Goal: Use online tool/utility: Utilize a website feature to perform a specific function

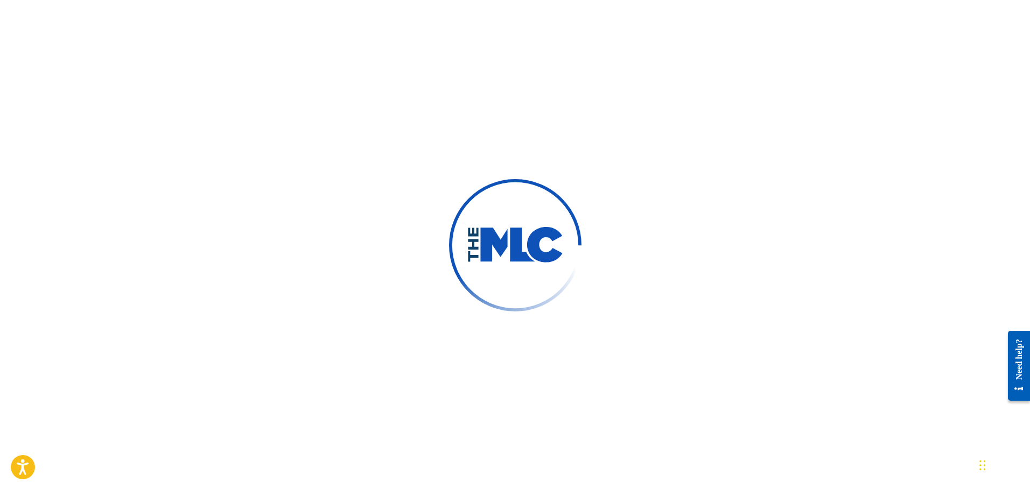
click at [698, 211] on div at bounding box center [515, 245] width 1030 height 490
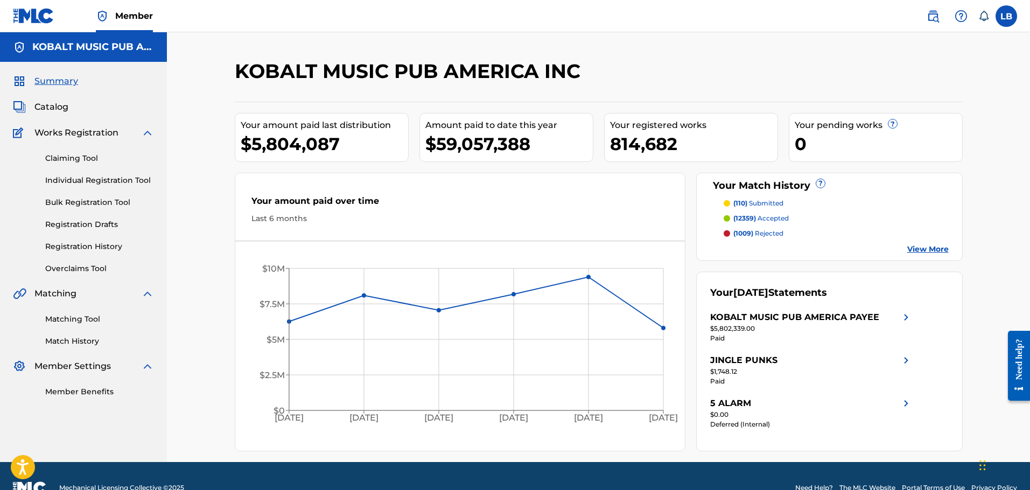
click at [77, 272] on link "Overclaims Tool" at bounding box center [99, 268] width 109 height 11
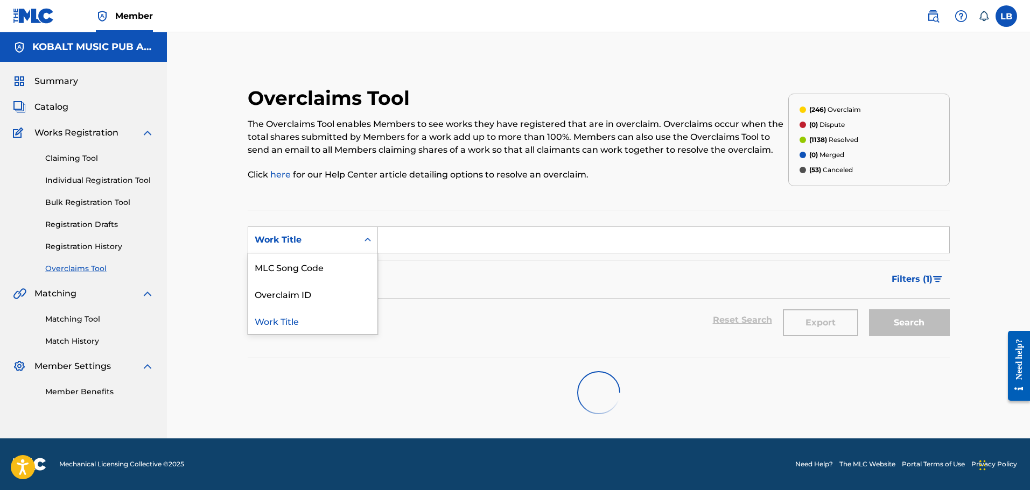
click at [332, 238] on div "Work Title" at bounding box center [303, 240] width 97 height 13
click at [313, 285] on div "Overclaim ID" at bounding box center [312, 294] width 129 height 27
click at [457, 232] on input "Search Form" at bounding box center [663, 240] width 571 height 26
paste input "23241"
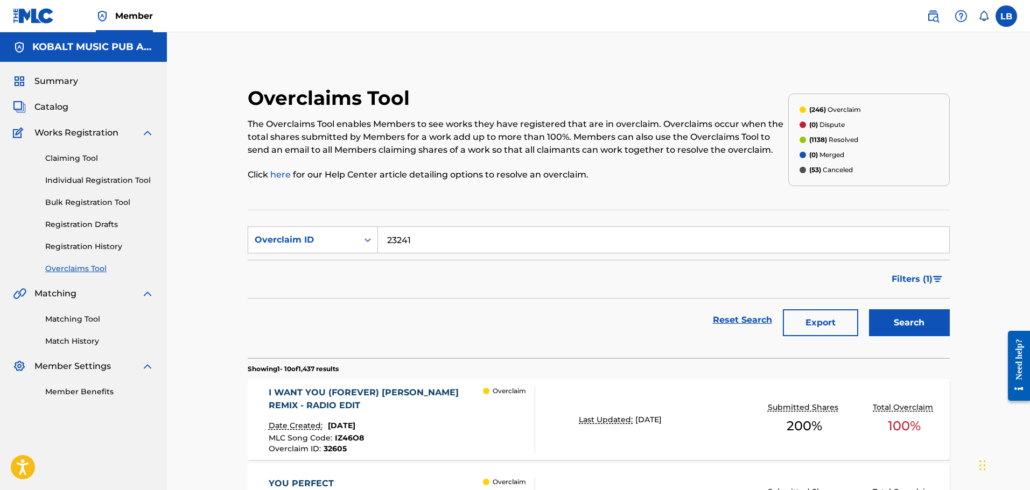
type input "23241"
click at [886, 322] on button "Search" at bounding box center [909, 323] width 81 height 27
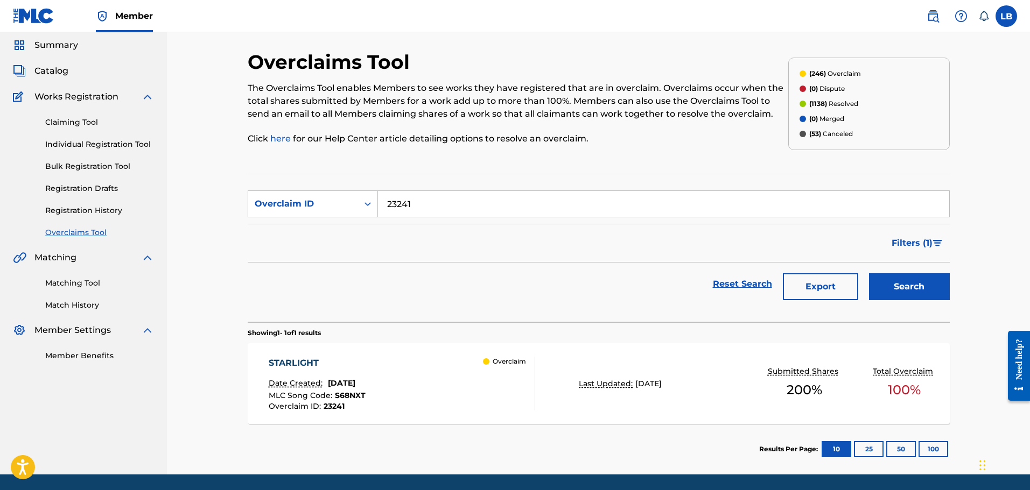
scroll to position [72, 0]
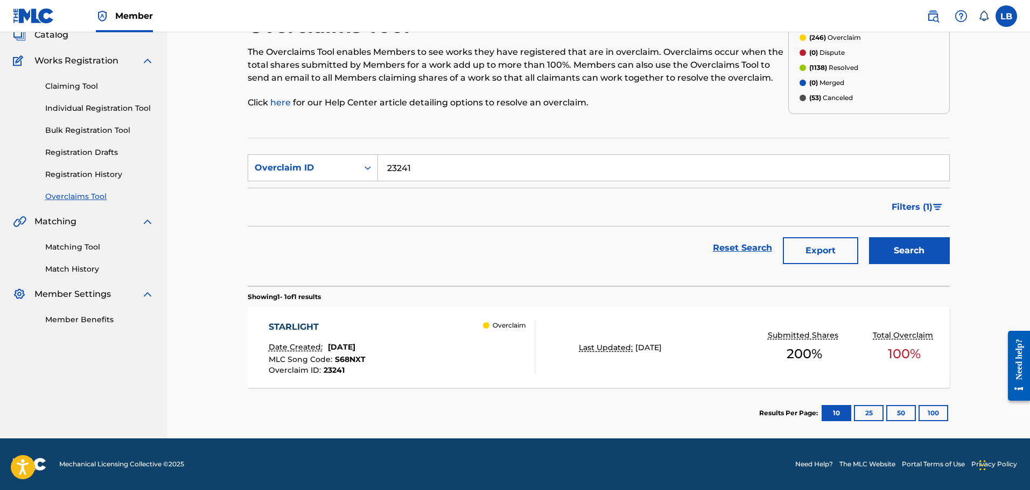
click at [422, 239] on div "Reset Search Export Search" at bounding box center [599, 248] width 702 height 43
drag, startPoint x: 186, startPoint y: 0, endPoint x: 378, endPoint y: 247, distance: 313.4
click at [378, 247] on div "Reset Search Export Search" at bounding box center [599, 248] width 702 height 43
